Goal: Navigation & Orientation: Find specific page/section

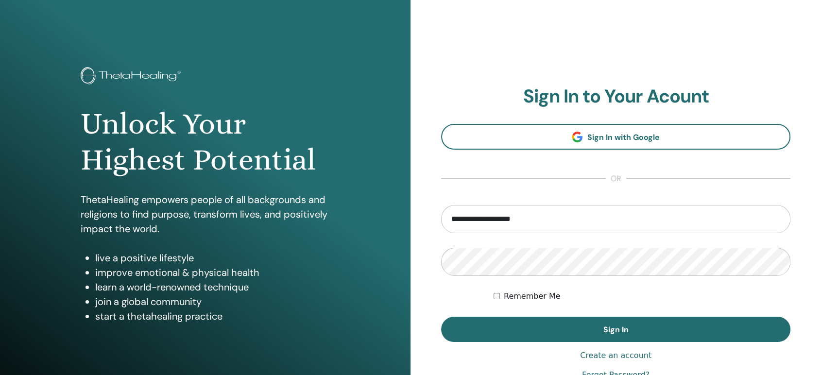
click at [525, 220] on input "**********" at bounding box center [615, 219] width 349 height 28
type input "**********"
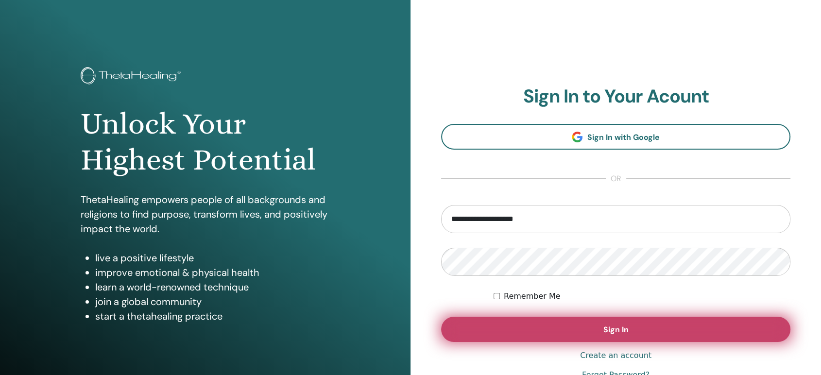
click at [591, 320] on button "Sign In" at bounding box center [615, 329] width 349 height 25
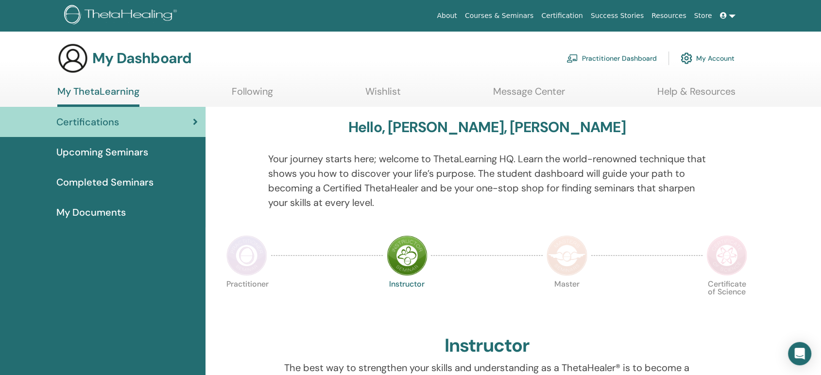
click at [128, 147] on span "Upcoming Seminars" at bounding box center [102, 152] width 92 height 15
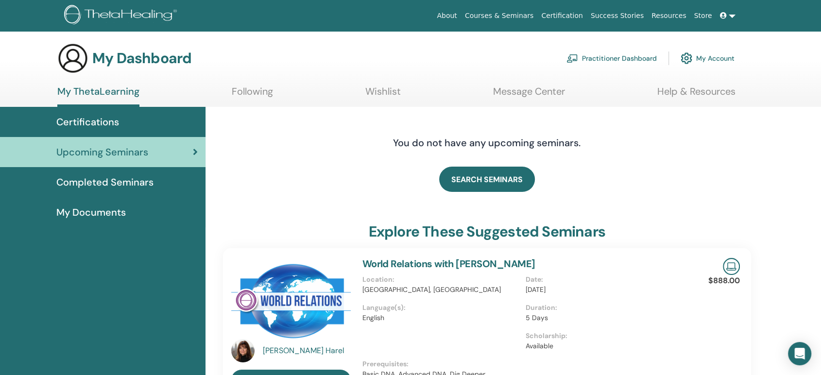
click at [103, 176] on span "Completed Seminars" at bounding box center [104, 182] width 97 height 15
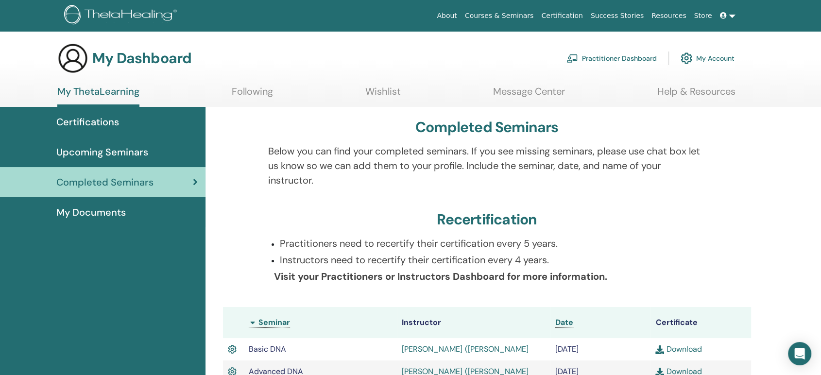
click at [112, 127] on span "Certifications" at bounding box center [87, 122] width 63 height 15
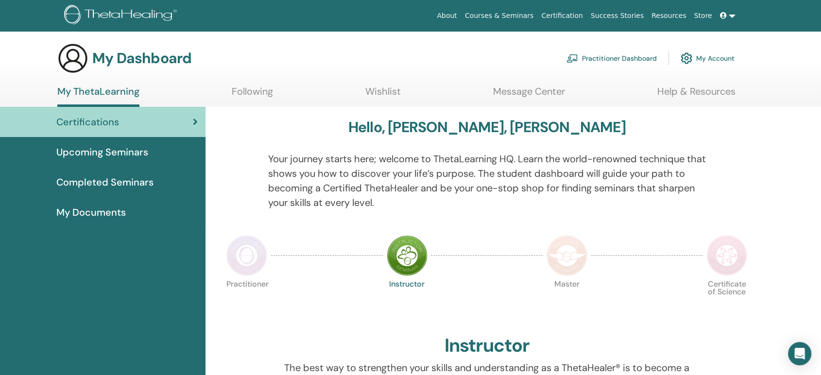
click at [120, 175] on span "Completed Seminars" at bounding box center [104, 182] width 97 height 15
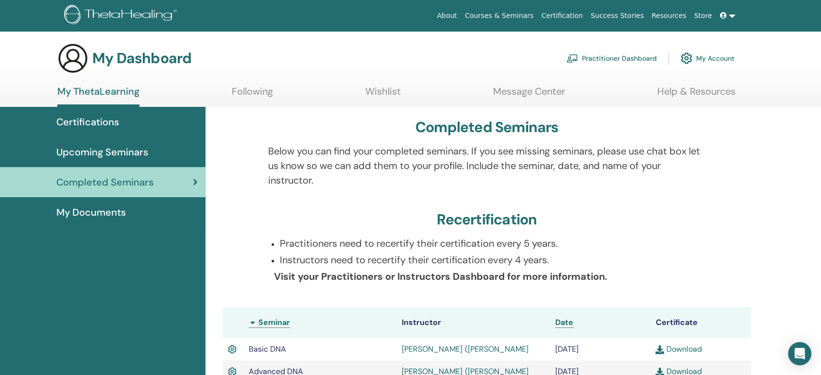
click at [125, 118] on div "Certifications" at bounding box center [103, 122] width 190 height 15
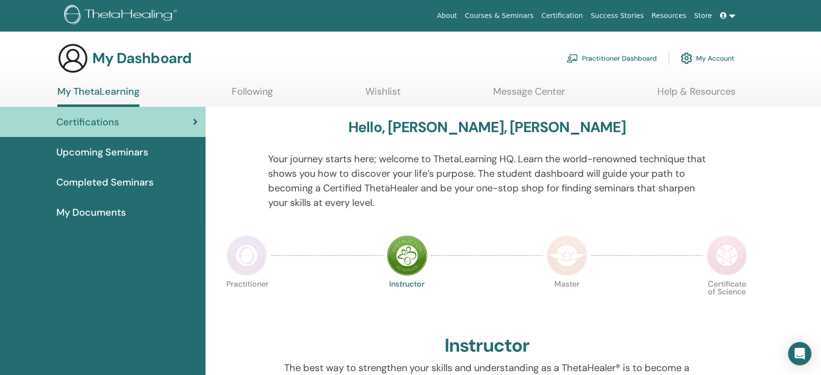
click at [622, 56] on link "Practitioner Dashboard" at bounding box center [611, 58] width 90 height 21
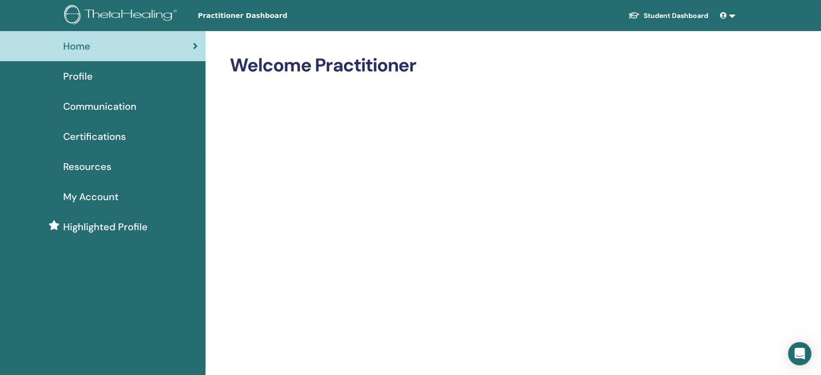
click at [92, 135] on span "Certifications" at bounding box center [94, 136] width 63 height 15
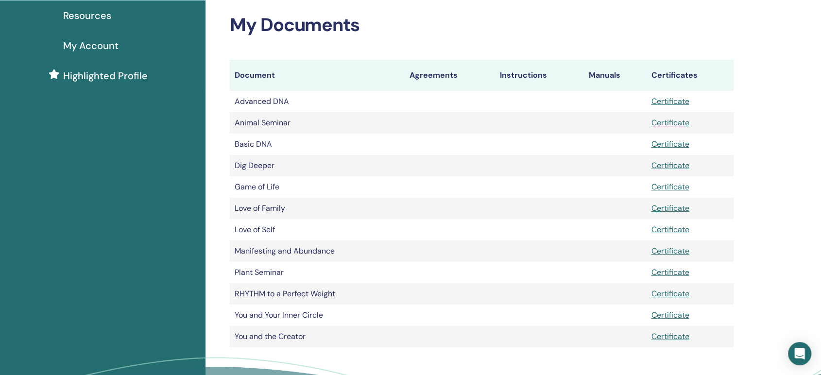
scroll to position [54, 0]
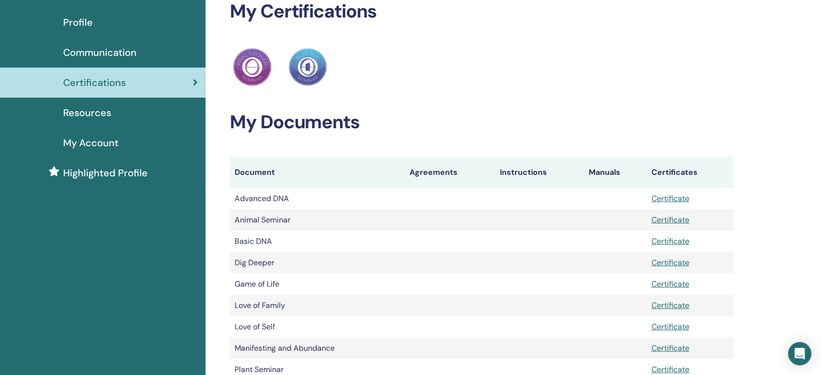
click at [104, 52] on span "Communication" at bounding box center [99, 52] width 73 height 15
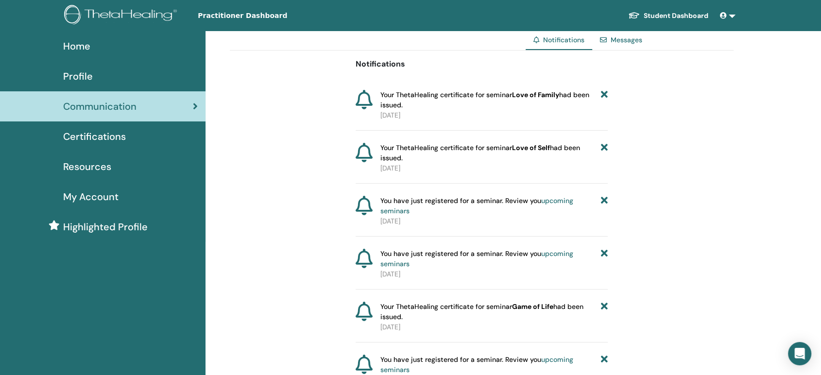
click at [88, 50] on span "Home" at bounding box center [76, 46] width 27 height 15
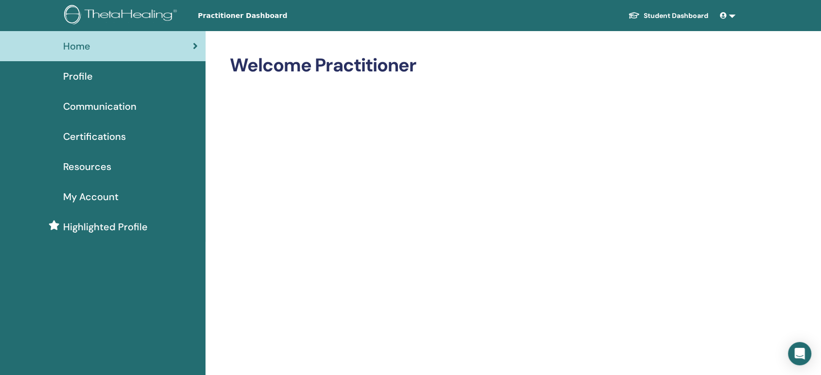
click at [663, 18] on link "Student Dashboard" at bounding box center [668, 16] width 96 height 18
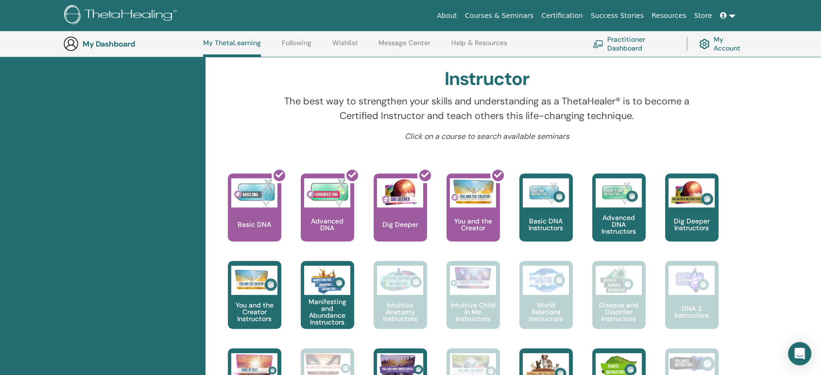
scroll to position [295, 0]
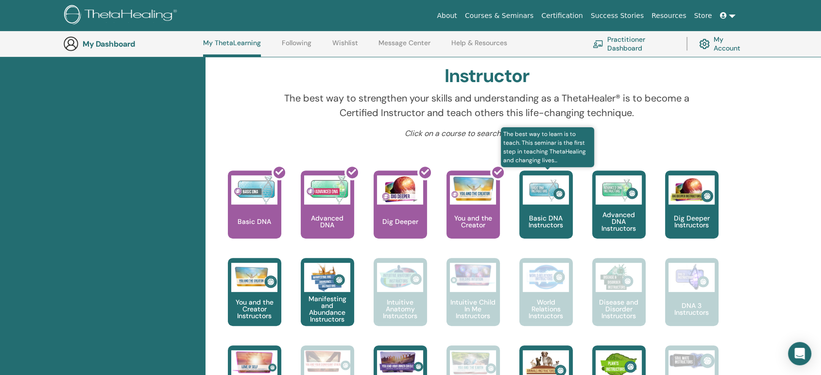
click at [554, 208] on div "Basic DNA Instructors" at bounding box center [545, 204] width 53 height 68
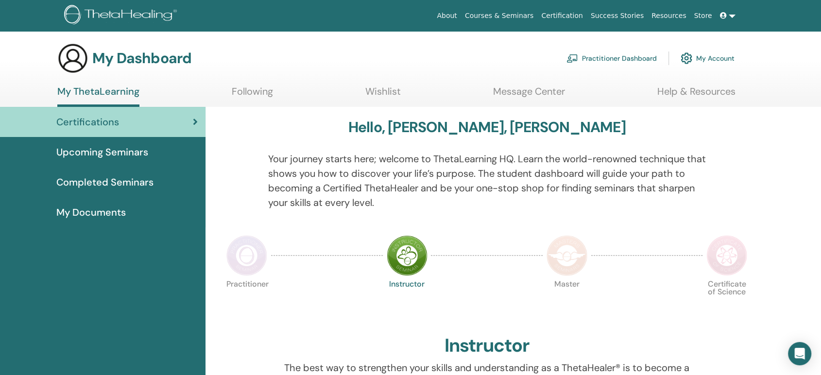
click at [115, 149] on span "Upcoming Seminars" at bounding box center [102, 152] width 92 height 15
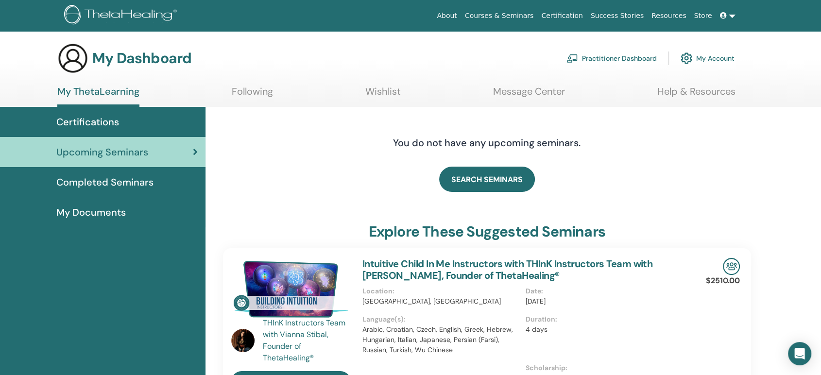
click at [122, 179] on span "Completed Seminars" at bounding box center [104, 182] width 97 height 15
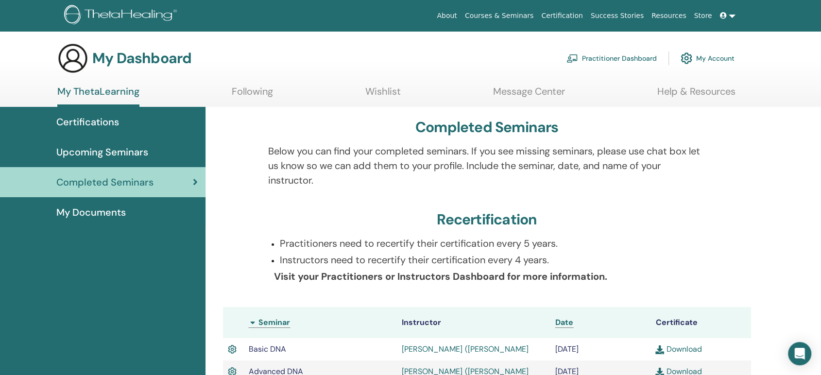
click at [385, 92] on link "Wishlist" at bounding box center [382, 94] width 35 height 19
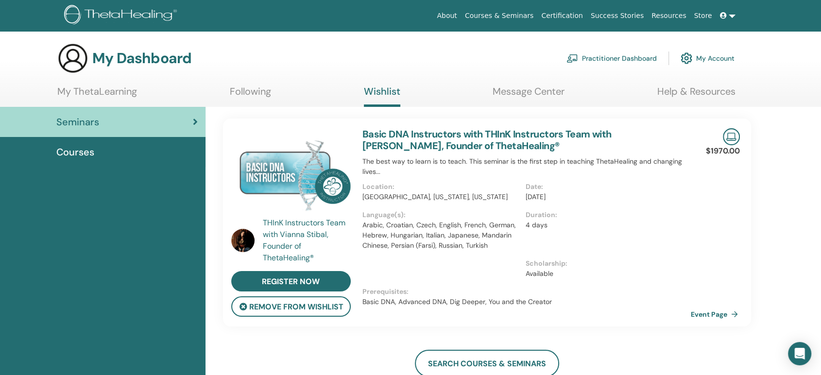
click at [717, 313] on link "Event Page" at bounding box center [716, 314] width 51 height 15
